Goal: Information Seeking & Learning: Understand process/instructions

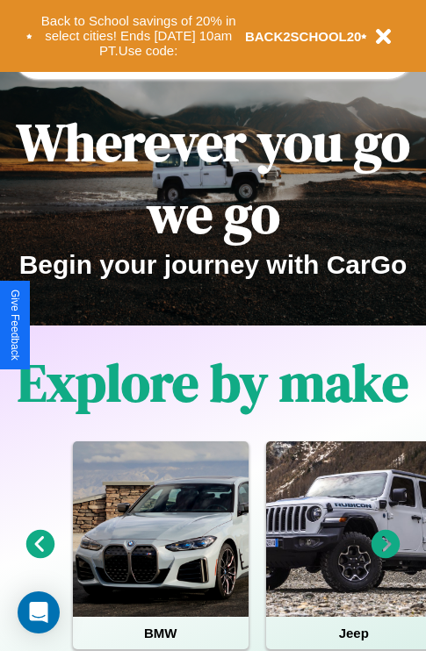
scroll to position [270, 0]
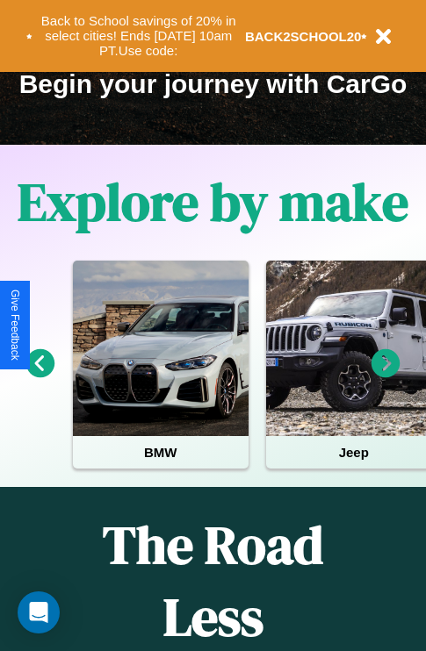
click at [40, 376] on icon at bounding box center [40, 363] width 29 height 29
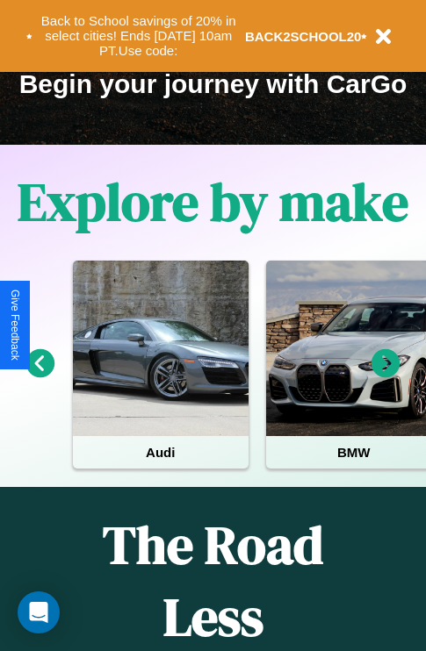
click at [40, 376] on icon at bounding box center [40, 363] width 29 height 29
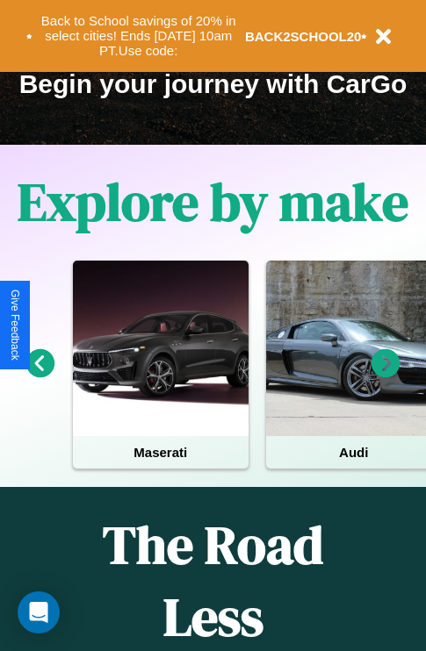
click at [385, 376] on icon at bounding box center [385, 363] width 29 height 29
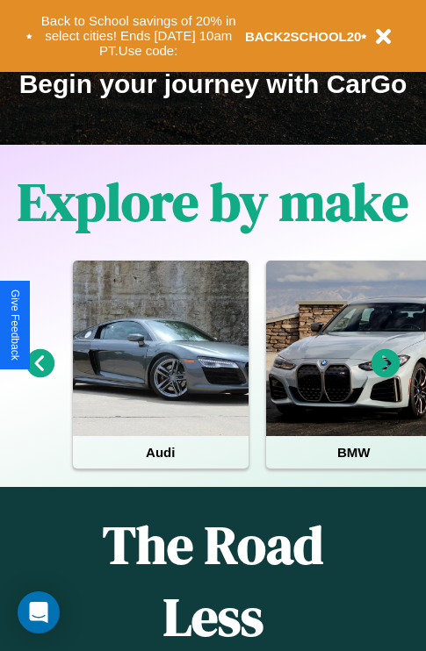
click at [385, 376] on icon at bounding box center [385, 363] width 29 height 29
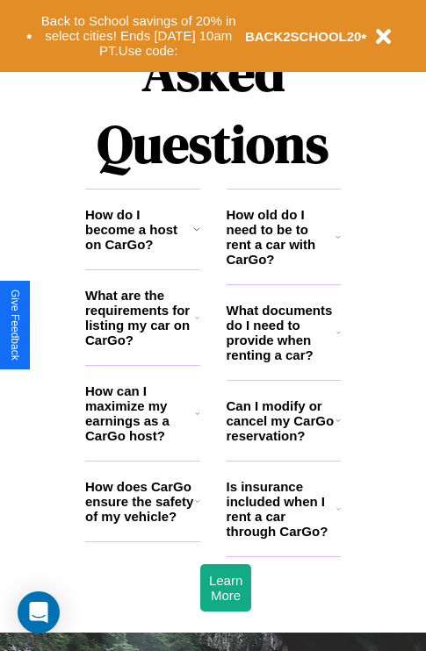
scroll to position [2127, 0]
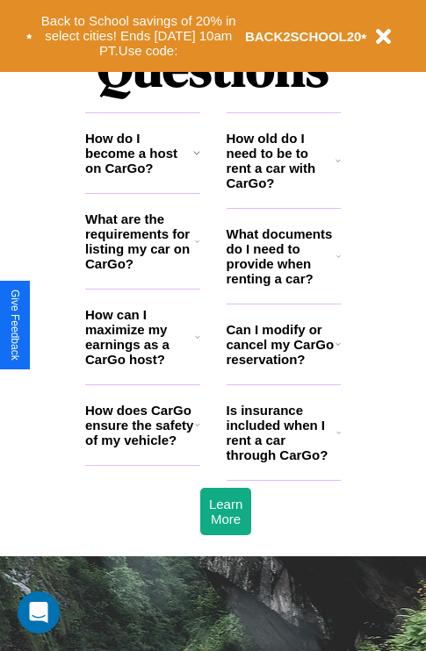
click at [283, 189] on h3 "How old do I need to be to rent a car with CarGo?" at bounding box center [281, 161] width 110 height 60
click at [142, 176] on h3 "How do I become a host on CarGo?" at bounding box center [139, 153] width 108 height 45
click at [283, 367] on h3 "Can I modify or cancel my CarGo reservation?" at bounding box center [280, 344] width 109 height 45
click at [197, 432] on icon at bounding box center [197, 425] width 5 height 14
